Goal: Information Seeking & Learning: Learn about a topic

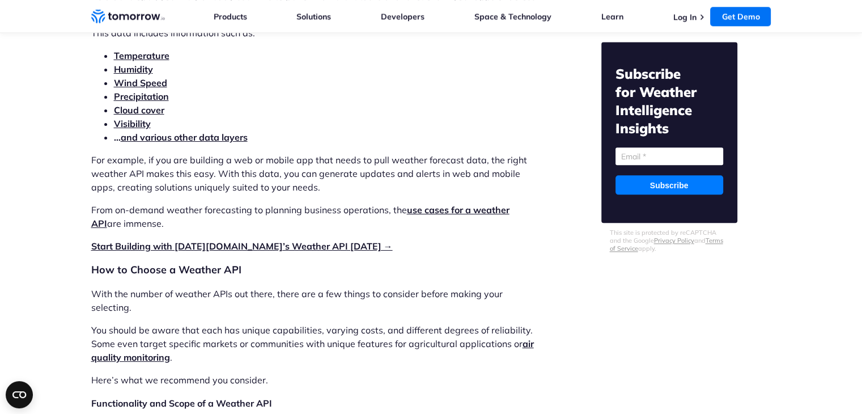
scroll to position [1359, 0]
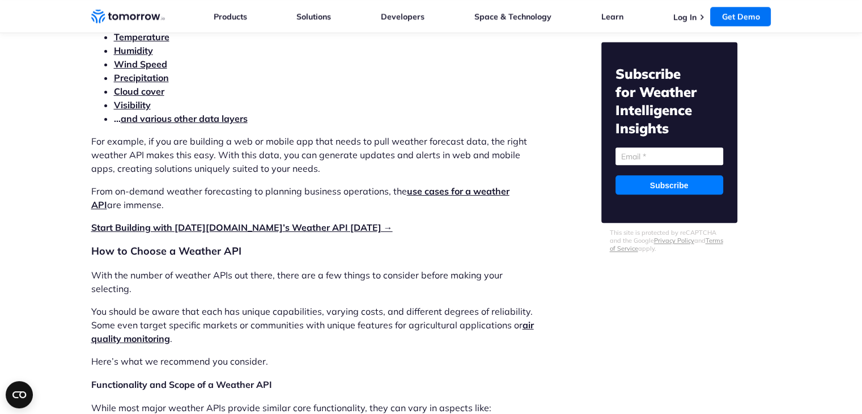
click at [174, 120] on link "and various other data layers" at bounding box center [184, 118] width 127 height 11
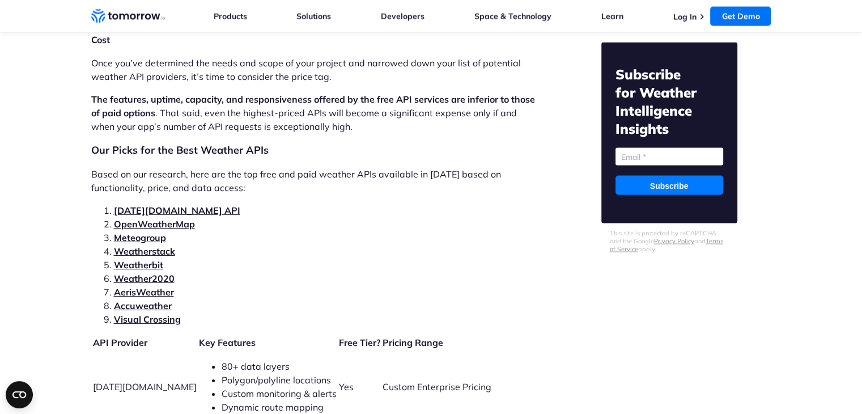
scroll to position [2322, 0]
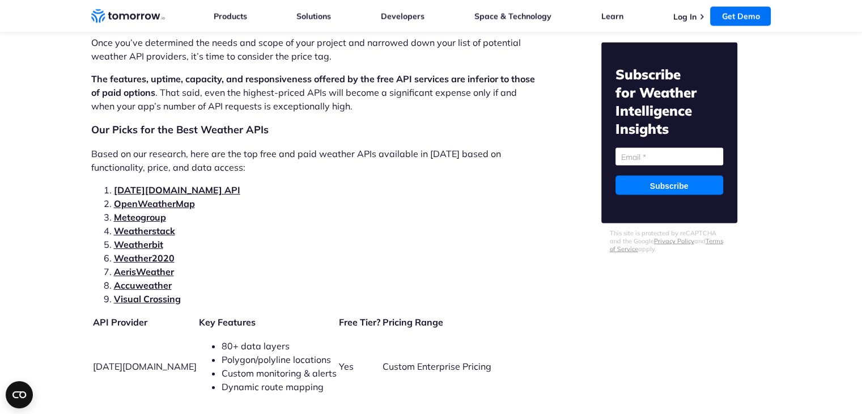
click at [154, 198] on link "OpenWeatherMap" at bounding box center [154, 203] width 81 height 11
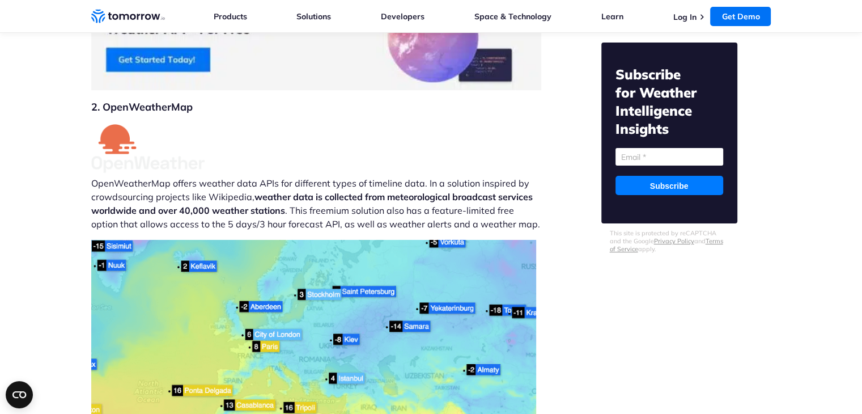
scroll to position [4276, 0]
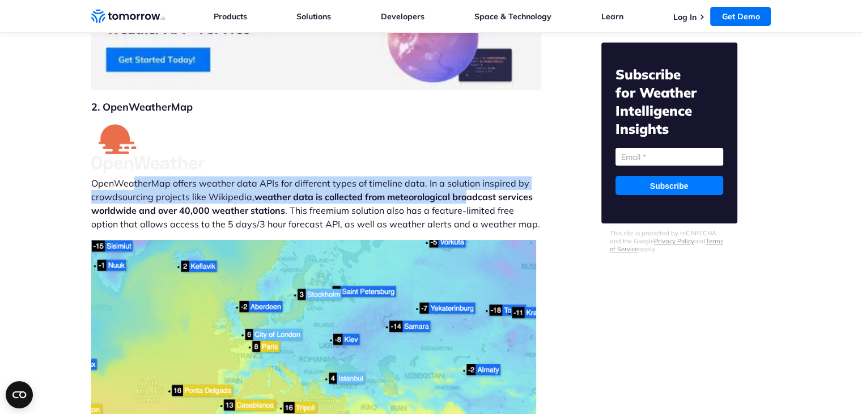
drag, startPoint x: 129, startPoint y: 146, endPoint x: 468, endPoint y: 150, distance: 339.9
click at [468, 150] on p "OpenWeatherMap offers weather data APIs for different types of timeline data. I…" at bounding box center [316, 177] width 450 height 106
click at [468, 191] on strong "weather data is collected from meteorological broadcast services worldwide and …" at bounding box center [311, 203] width 441 height 25
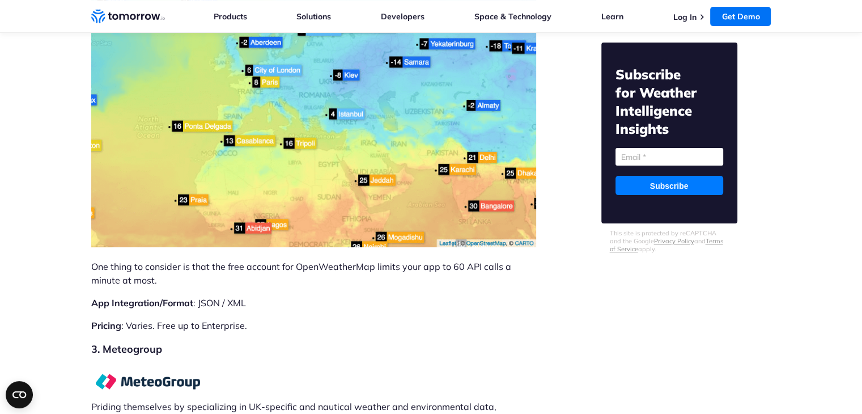
scroll to position [4559, 0]
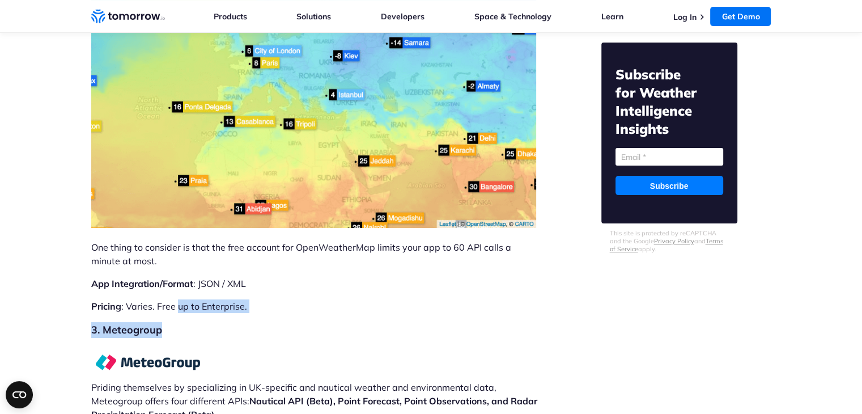
drag, startPoint x: 176, startPoint y: 266, endPoint x: 272, endPoint y: 277, distance: 96.4
drag, startPoint x: 121, startPoint y: 259, endPoint x: 242, endPoint y: 257, distance: 121.2
click at [242, 299] on p "Pricing : Varies. Free up to Enterprise." at bounding box center [316, 306] width 450 height 14
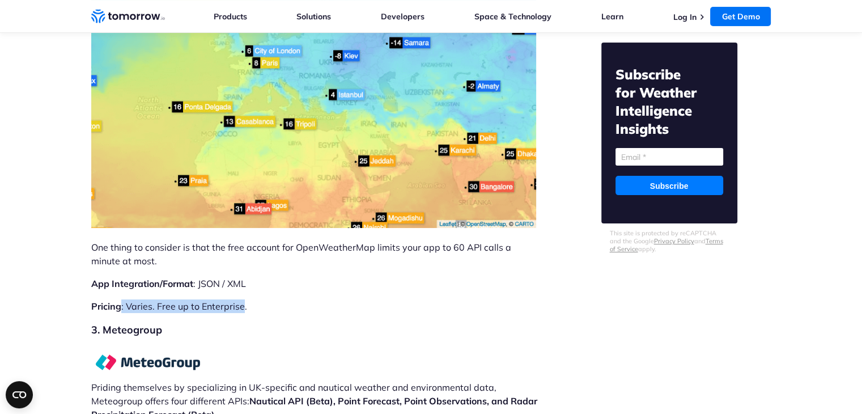
click at [242, 299] on p "Pricing : Varies. Free up to Enterprise." at bounding box center [316, 306] width 450 height 14
drag, startPoint x: 247, startPoint y: 259, endPoint x: 124, endPoint y: 265, distance: 123.1
click at [124, 299] on p "Pricing : Varies. Free up to Enterprise." at bounding box center [316, 306] width 450 height 14
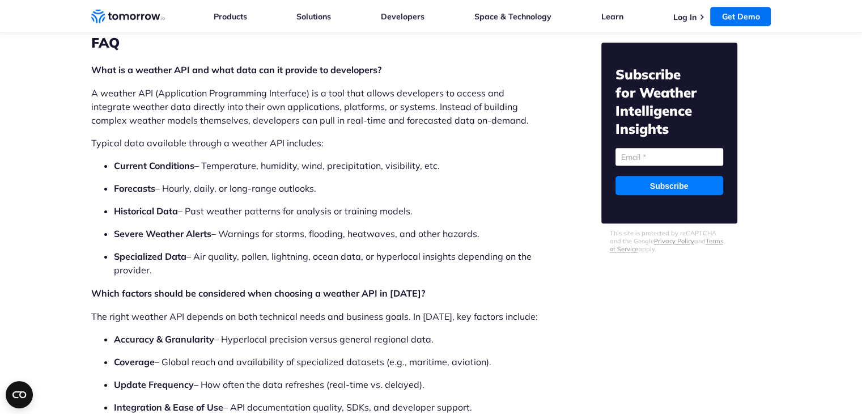
scroll to position [9091, 0]
